Goal: Communication & Community: Answer question/provide support

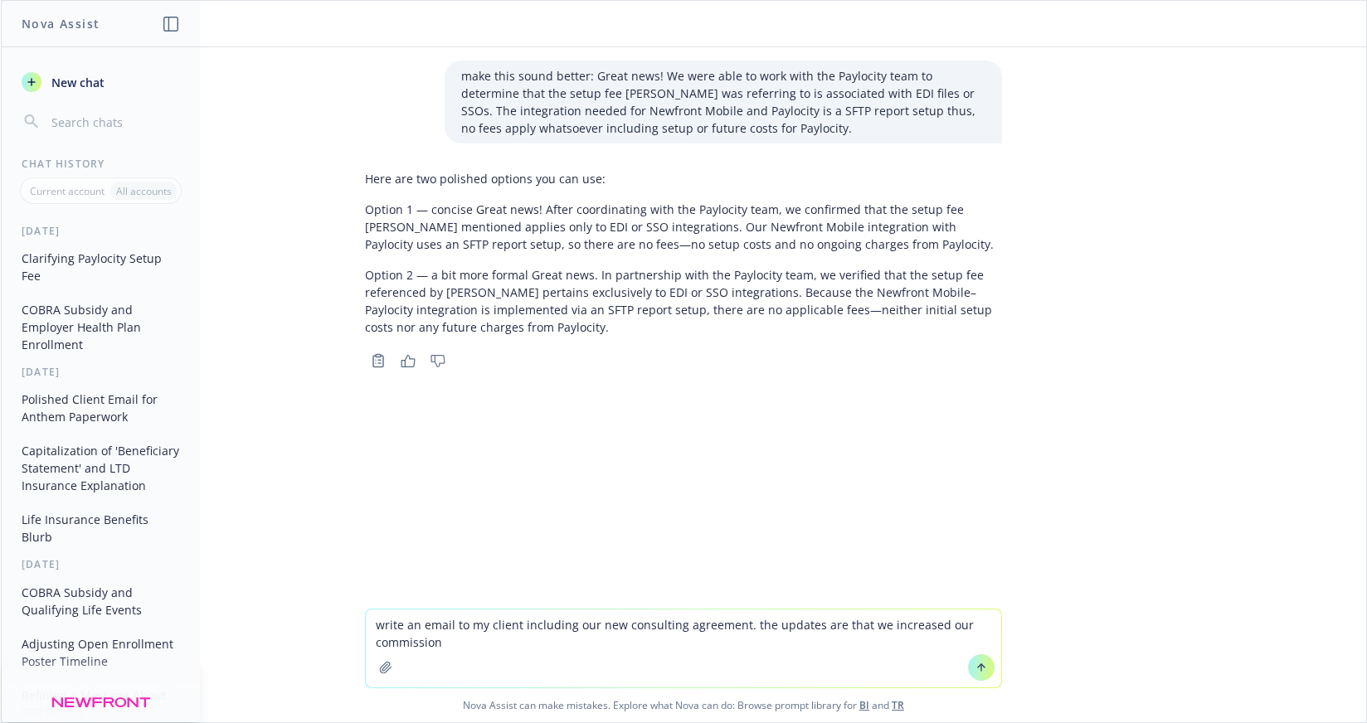
drag, startPoint x: 488, startPoint y: 650, endPoint x: 362, endPoint y: 607, distance: 134.0
click at [362, 607] on div "make this sound better: Great news! We were able to work with the Paylocity tea…" at bounding box center [683, 384] width 1365 height 675
type textarea "consolidate this to one or two sentences"
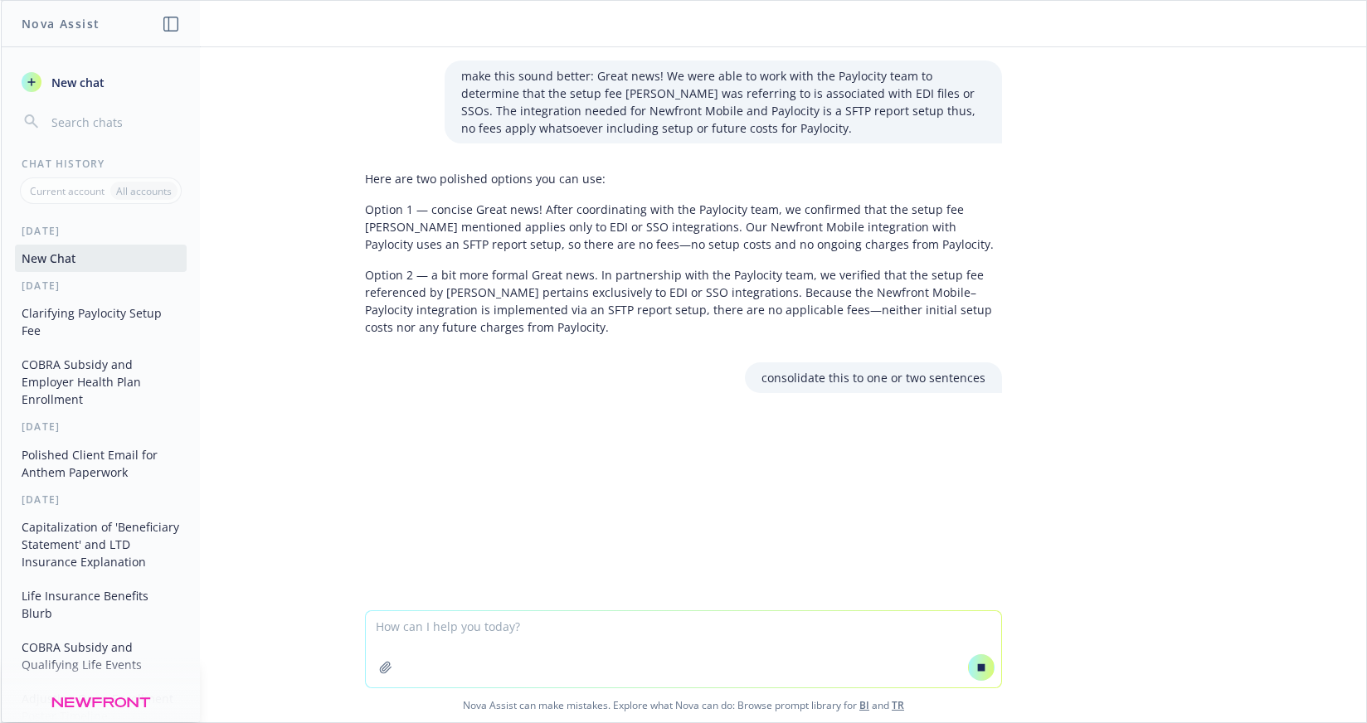
type textarea "Good Morning so I looked at the templates and terms are set to send. Unfortunat…"
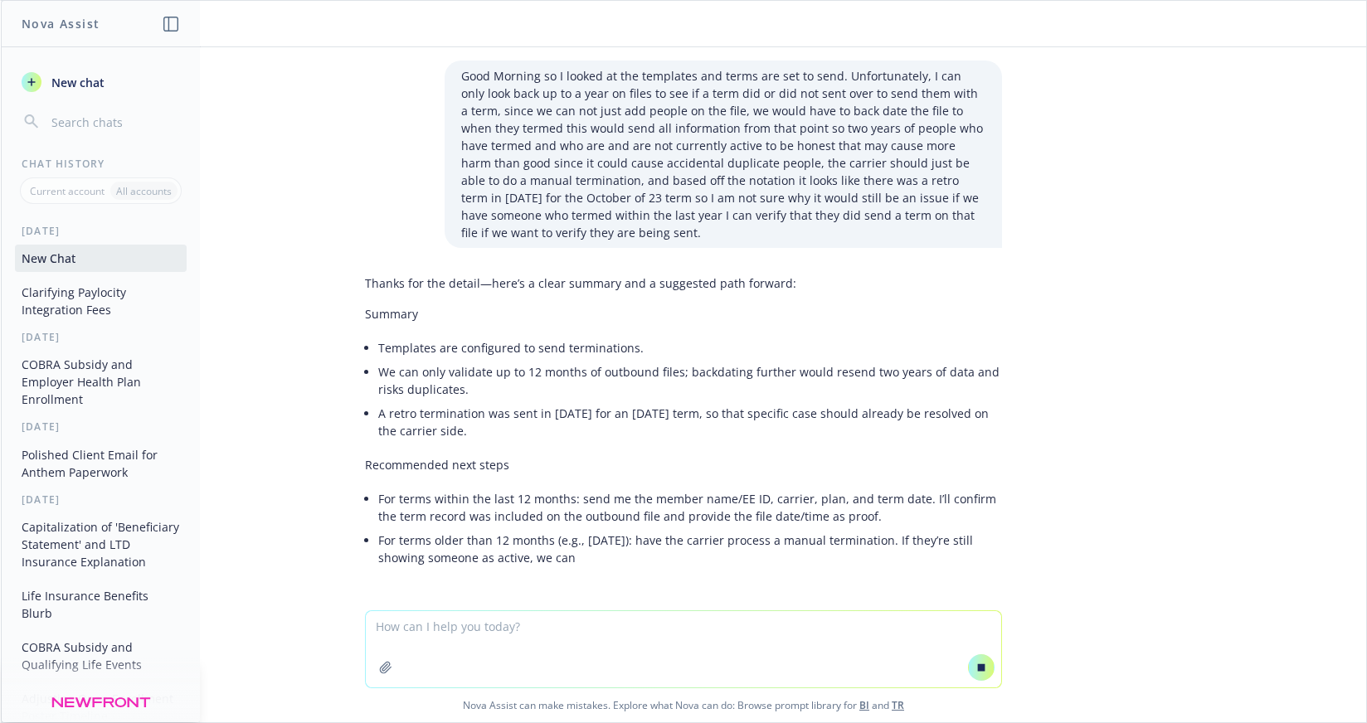
scroll to position [426, 0]
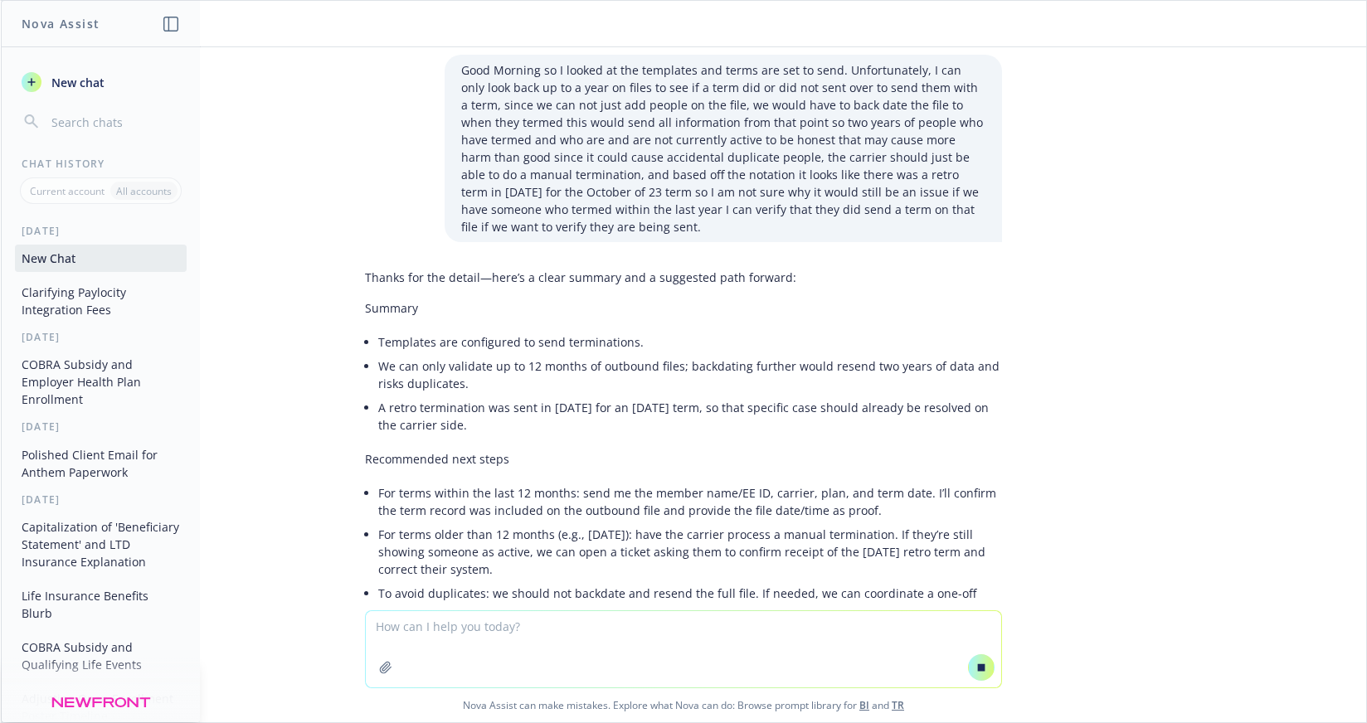
click at [463, 638] on textarea at bounding box center [683, 649] width 635 height 76
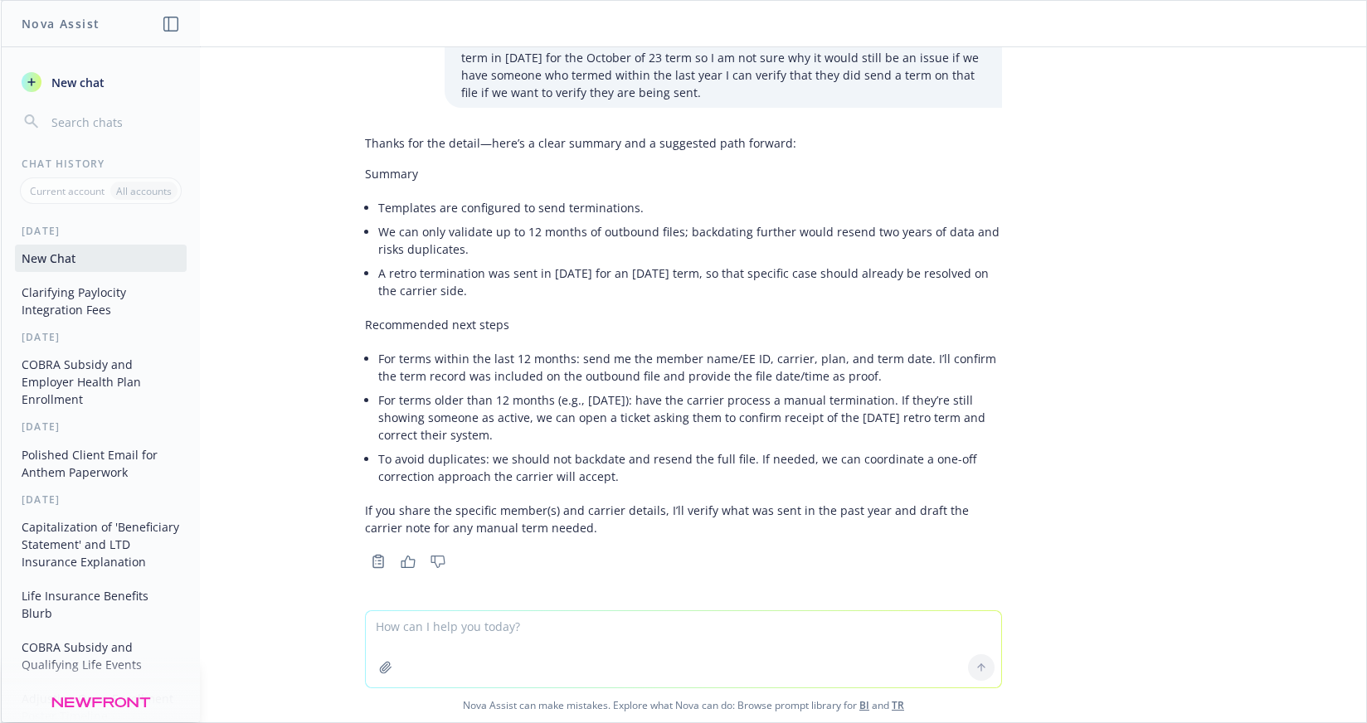
scroll to position [623, 0]
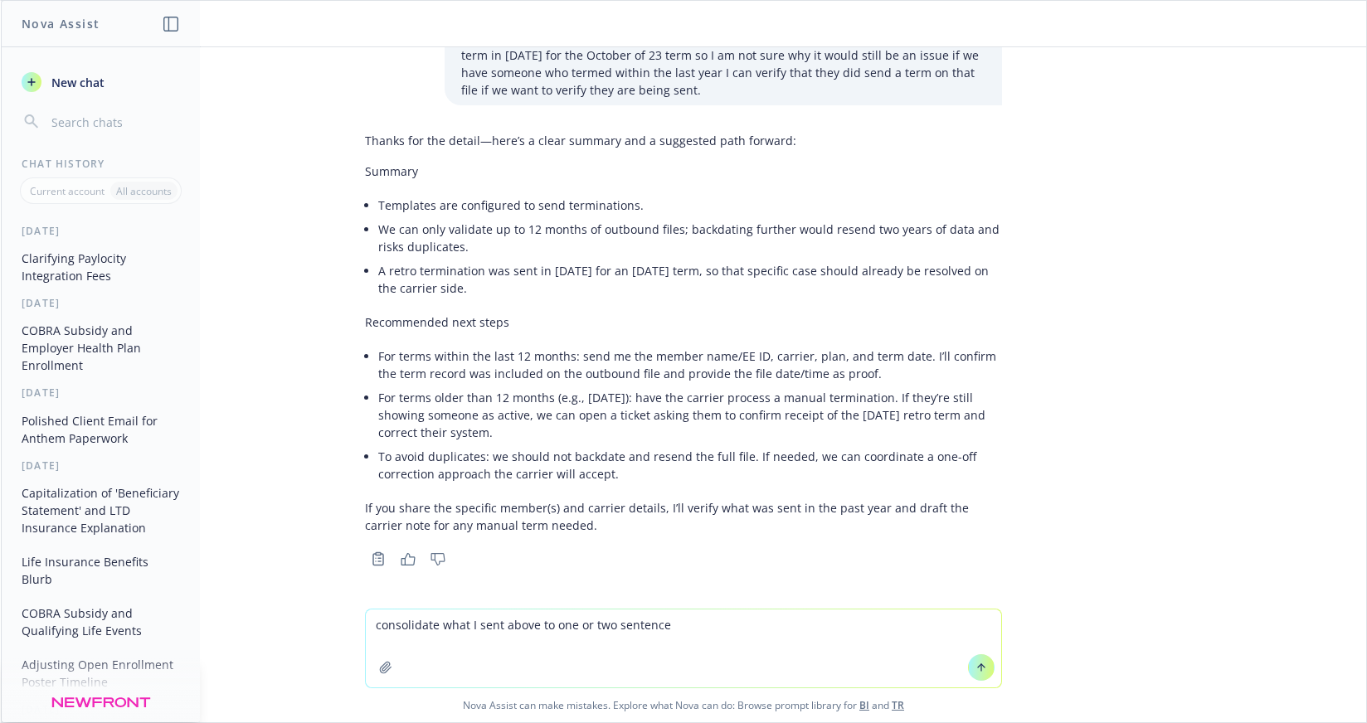
type textarea "consolidate what I sent above to one or two sentences"
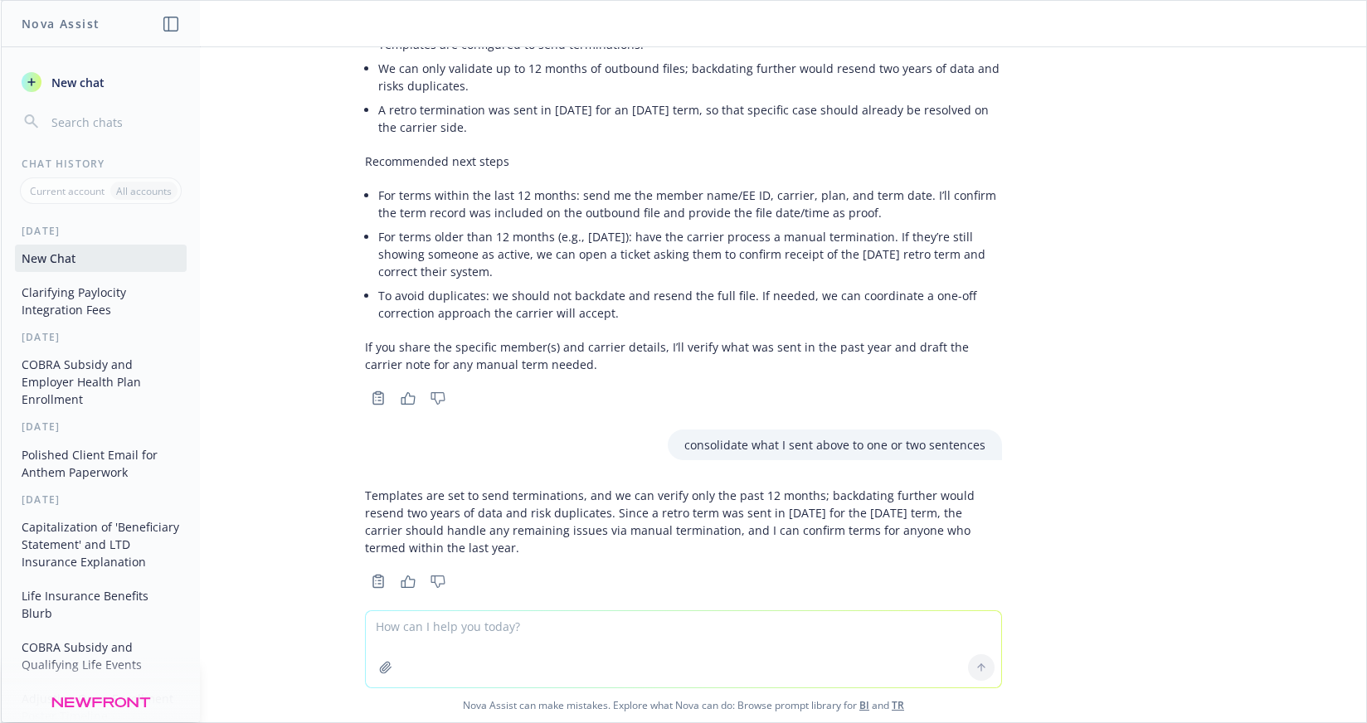
scroll to position [806, 0]
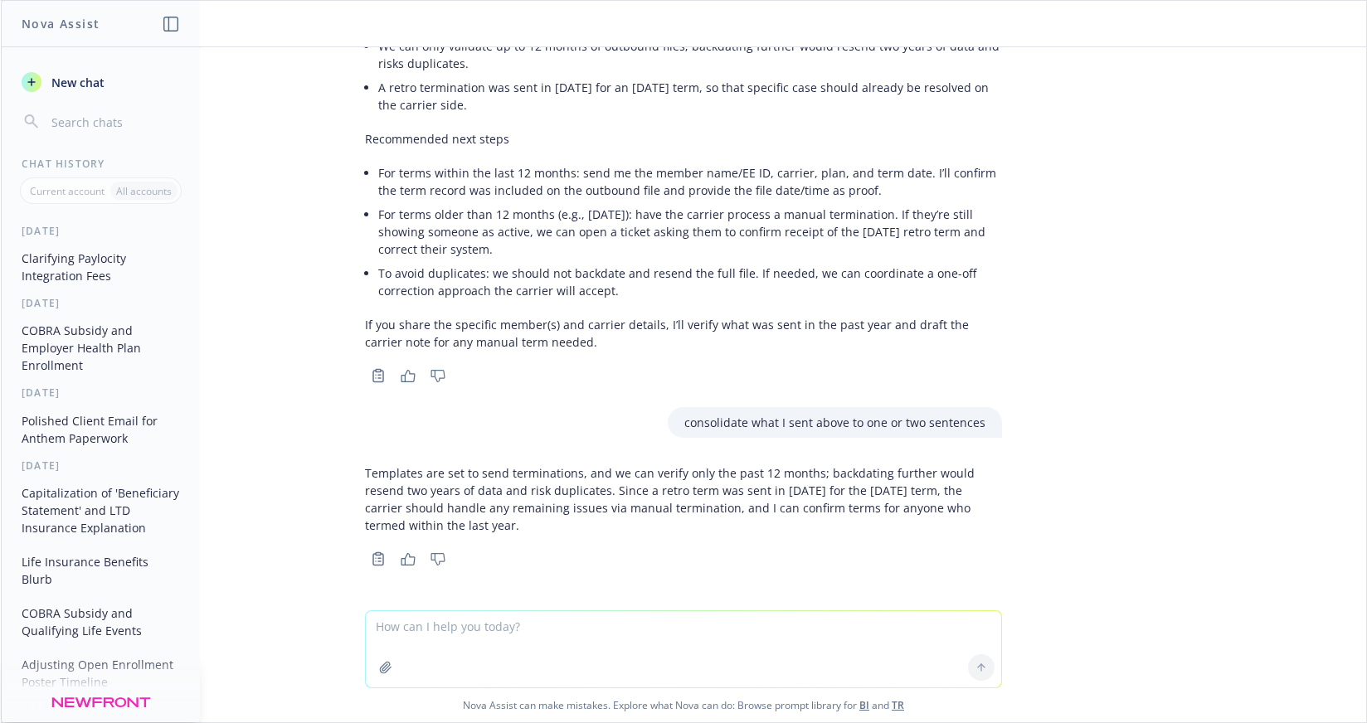
click at [508, 460] on div "Templates are set to send terminations, and we can verify only the past 12 mont…" at bounding box center [683, 499] width 637 height 83
drag, startPoint x: 348, startPoint y: 469, endPoint x: 457, endPoint y: 522, distance: 120.9
click at [457, 522] on div "Templates are set to send terminations, and we can verify only the past 12 mont…" at bounding box center [683, 514] width 663 height 113
copy p "Templates are set to send terminations, and we can verify only the past 12 mont…"
